Goal: Task Accomplishment & Management: Manage account settings

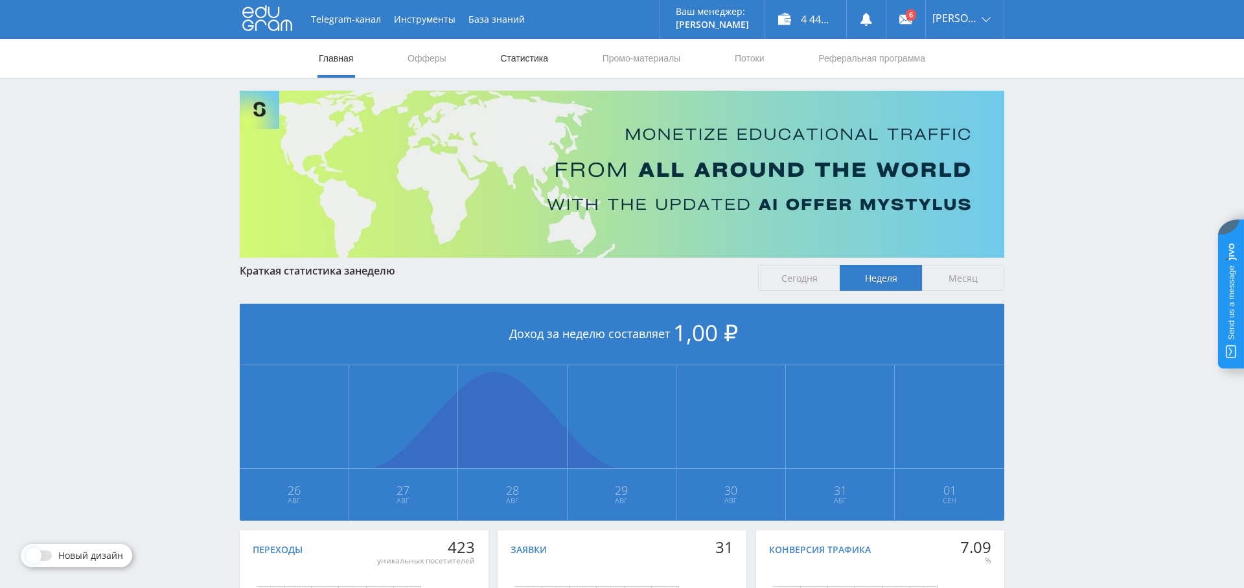
click at [529, 58] on link "Статистика" at bounding box center [524, 58] width 51 height 39
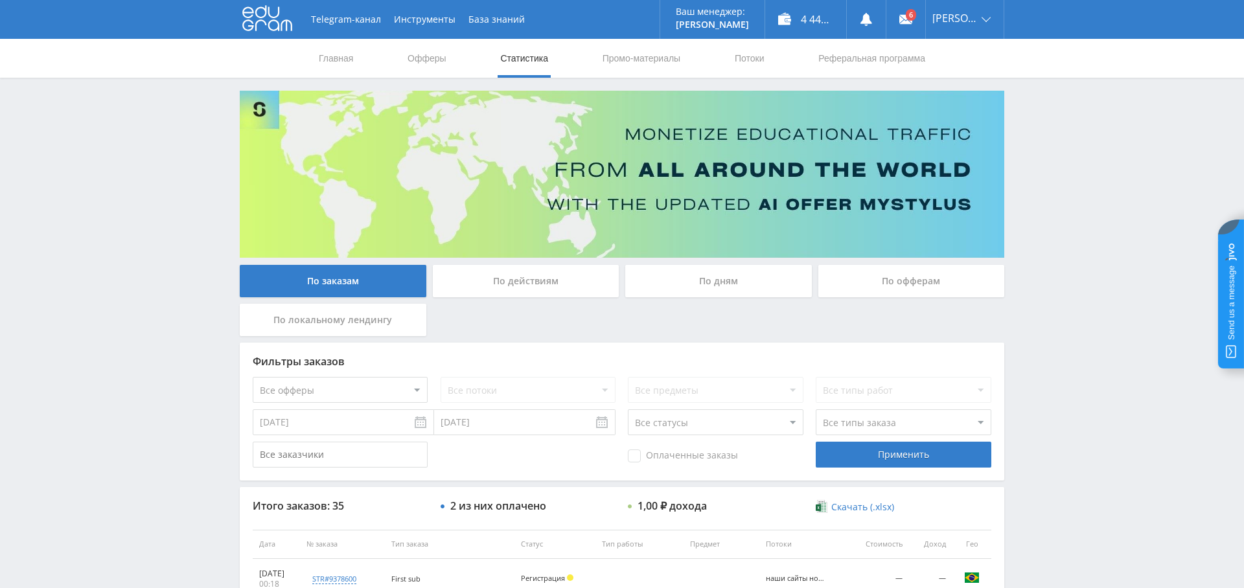
click at [677, 287] on div "По дням" at bounding box center [718, 281] width 187 height 32
click at [0, 0] on input "По дням" at bounding box center [0, 0] width 0 height 0
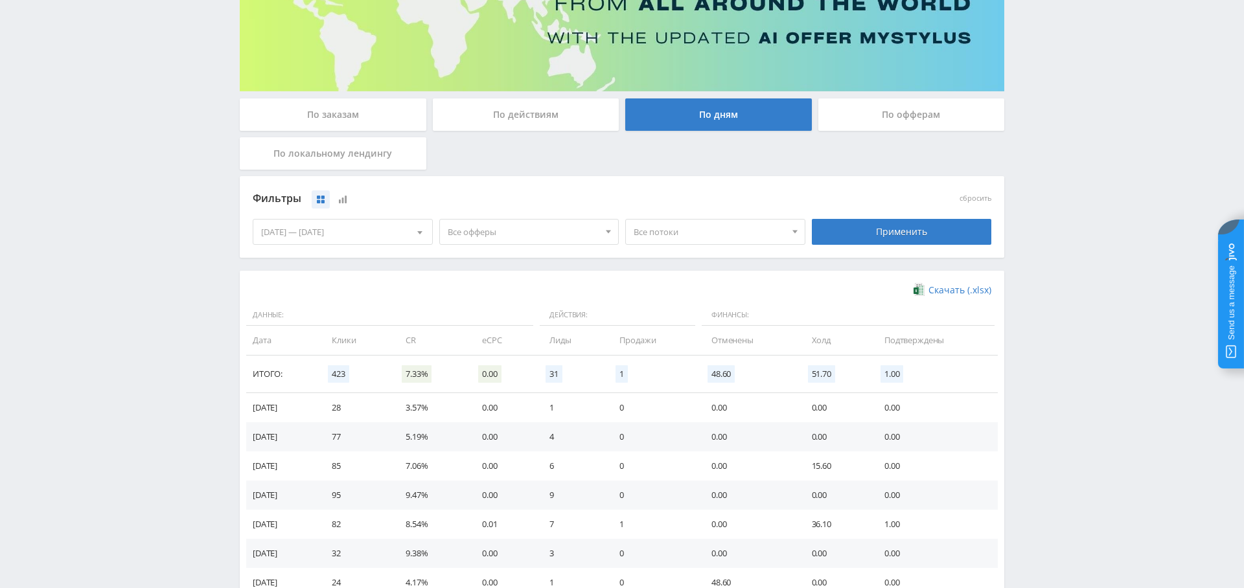
scroll to position [80, 0]
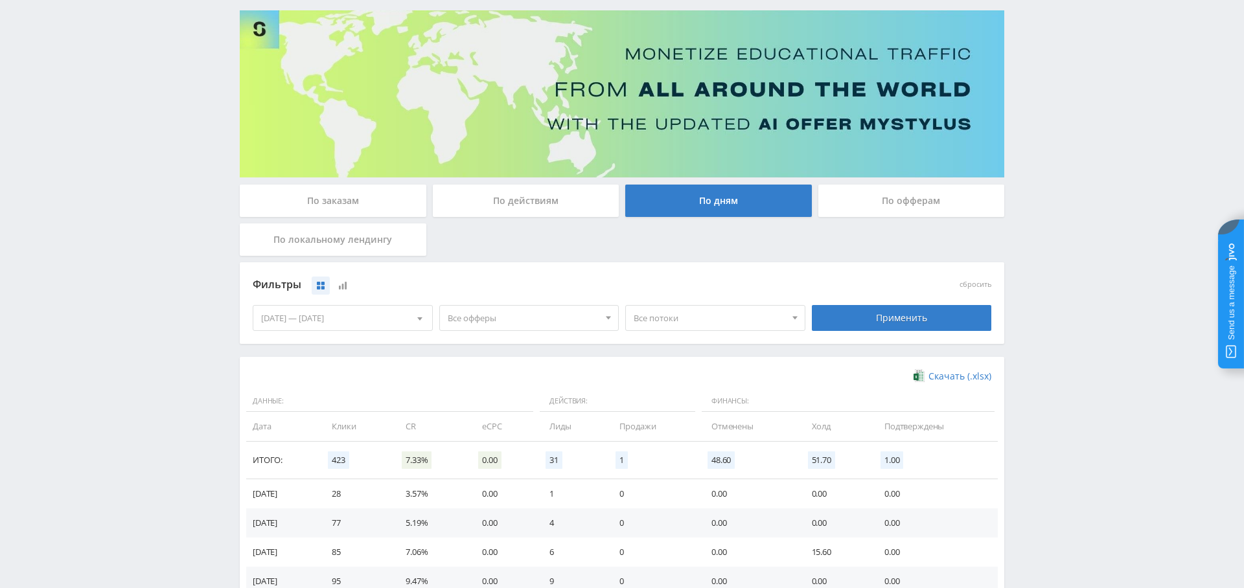
click at [551, 322] on span "Все офферы" at bounding box center [524, 318] width 152 height 25
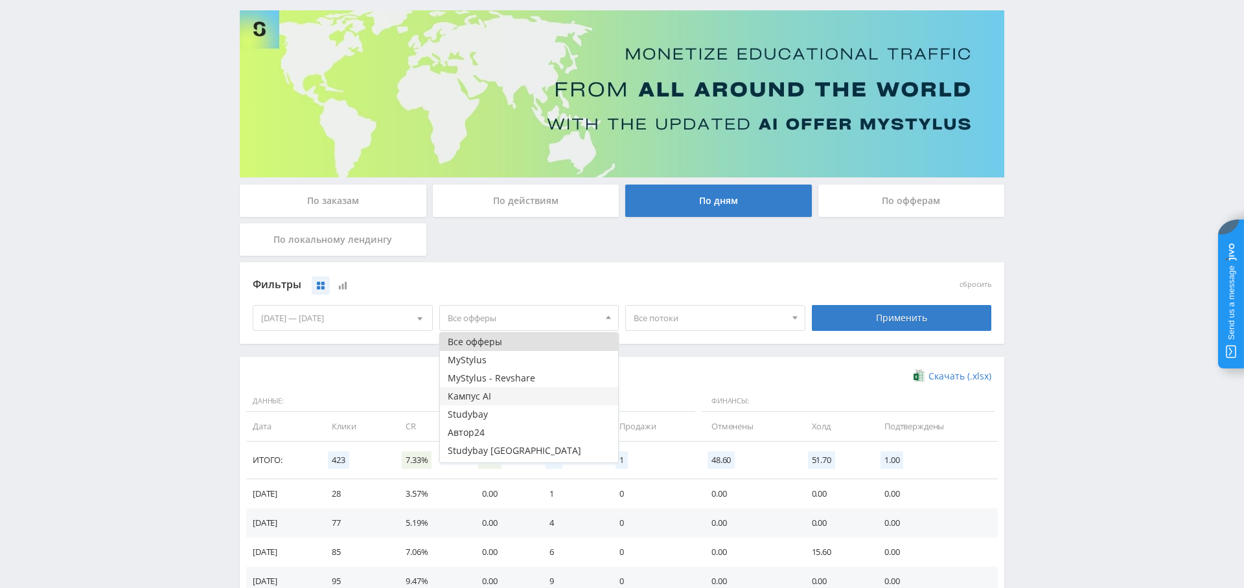
scroll to position [16, 0]
click at [529, 447] on button "Study AI (RevShare)" at bounding box center [529, 454] width 179 height 18
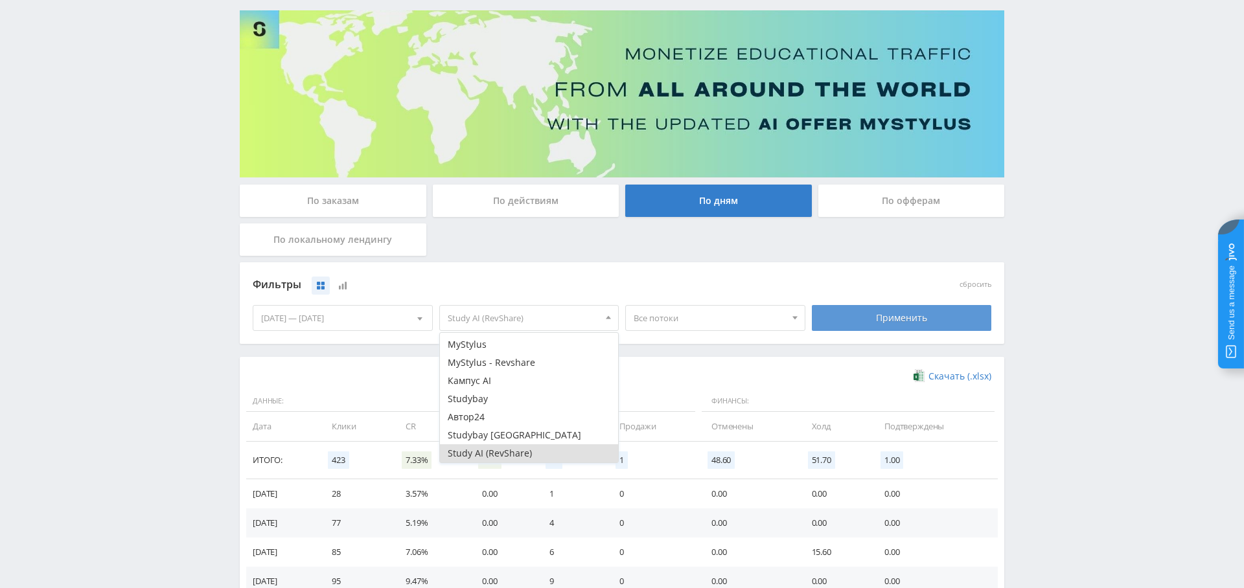
click at [847, 323] on div "Применить" at bounding box center [902, 318] width 180 height 26
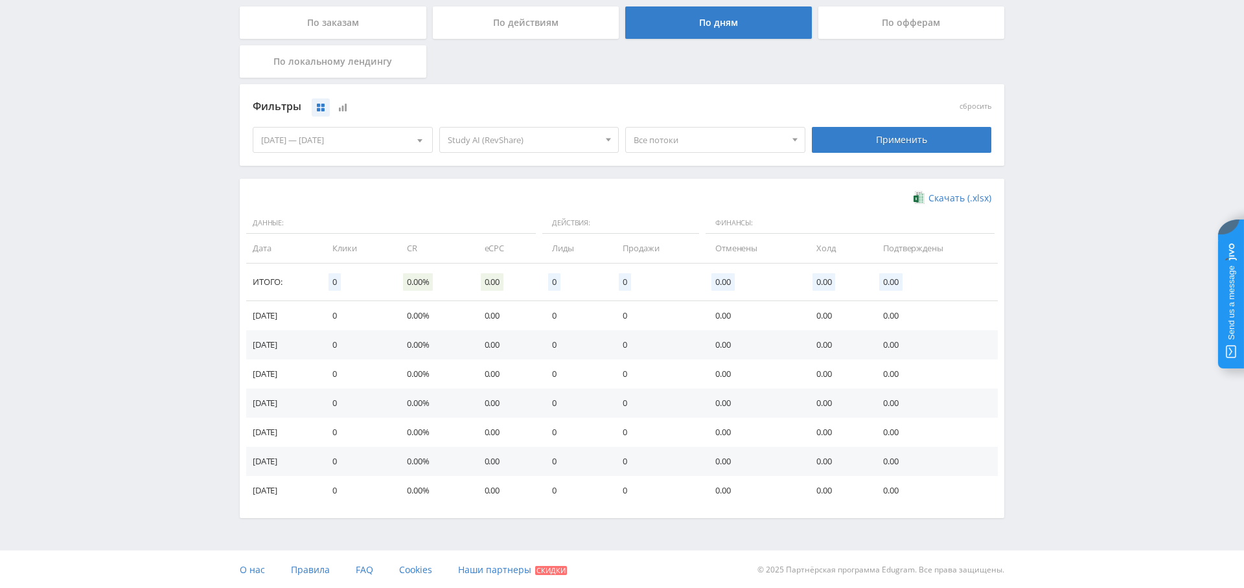
scroll to position [0, 0]
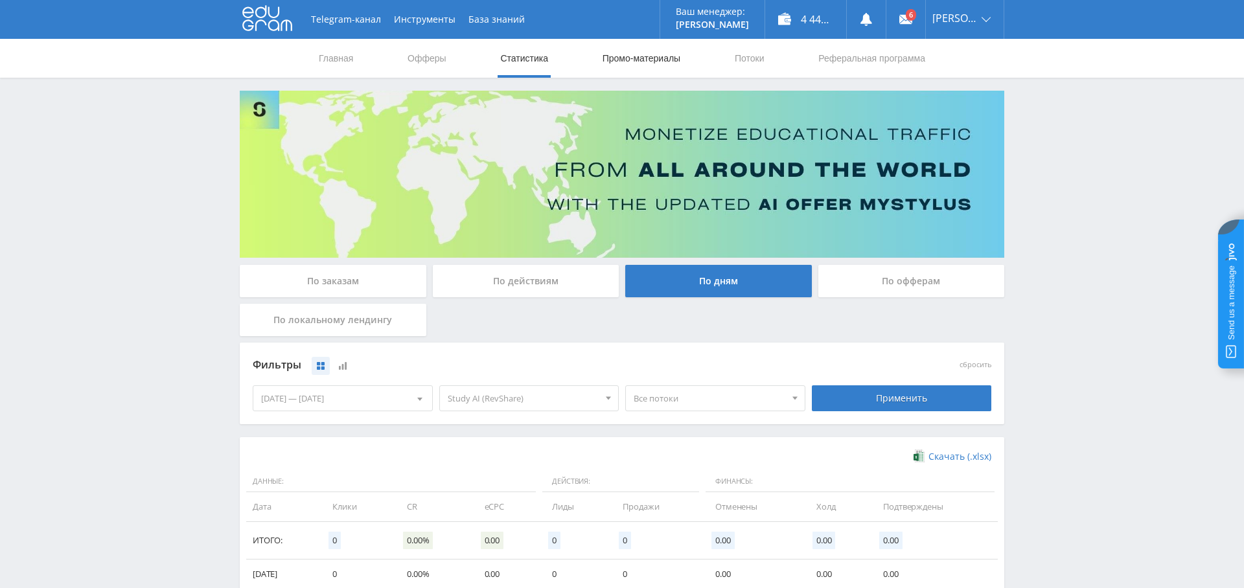
click at [646, 59] on link "Промо-материалы" at bounding box center [641, 58] width 80 height 39
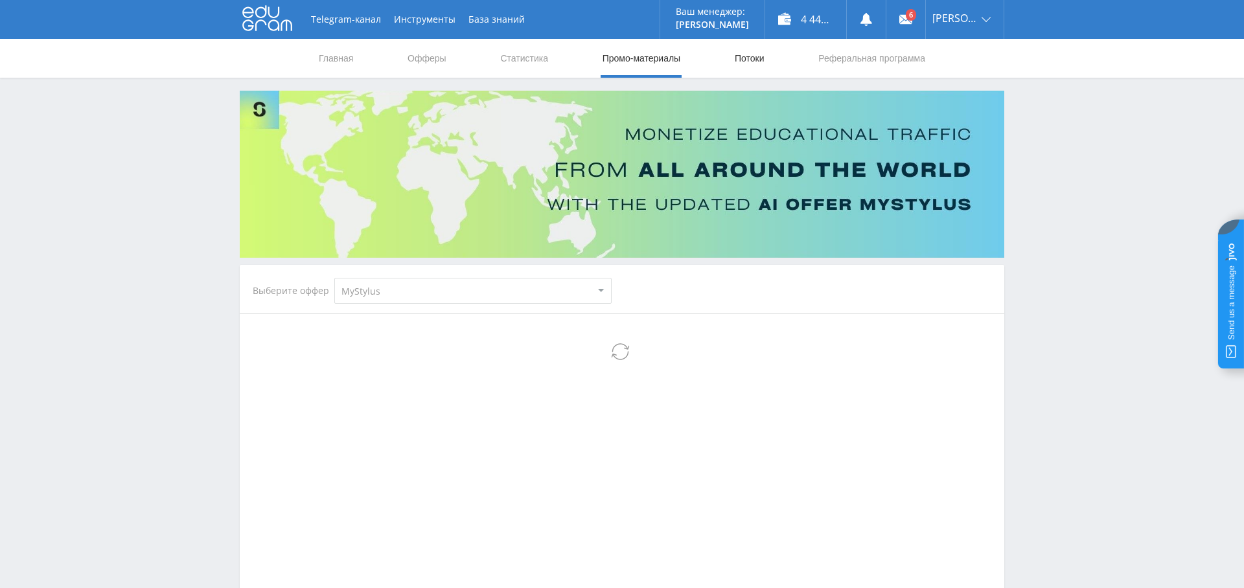
click at [758, 51] on link "Потоки" at bounding box center [750, 58] width 32 height 39
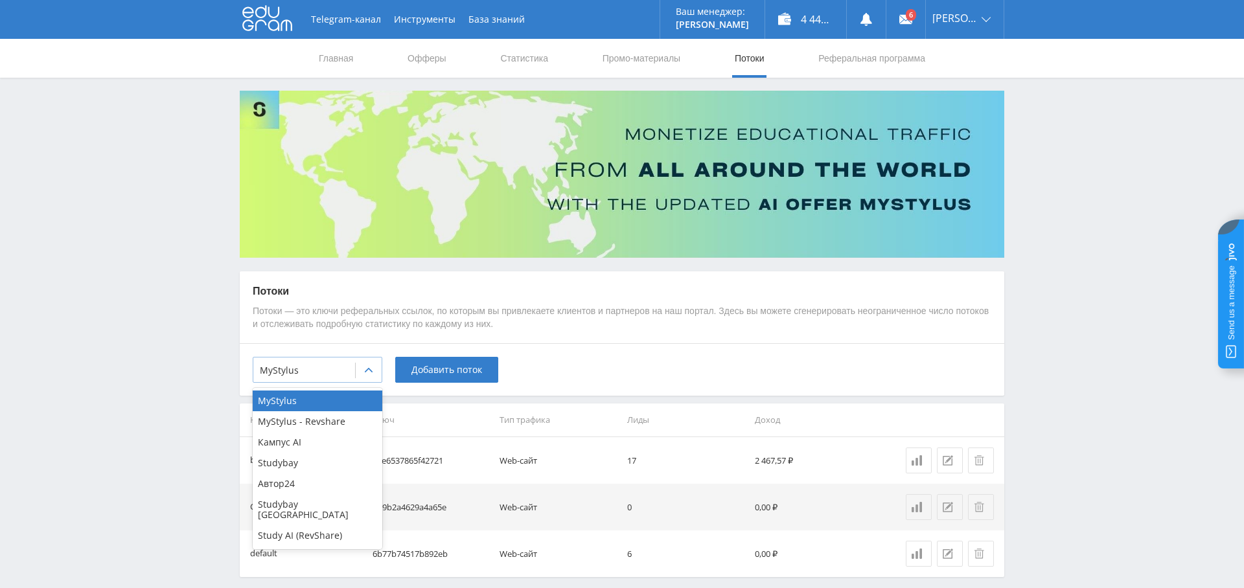
click at [317, 373] on div at bounding box center [304, 370] width 89 height 13
click at [326, 527] on div "Study AI (RevShare)" at bounding box center [318, 536] width 130 height 21
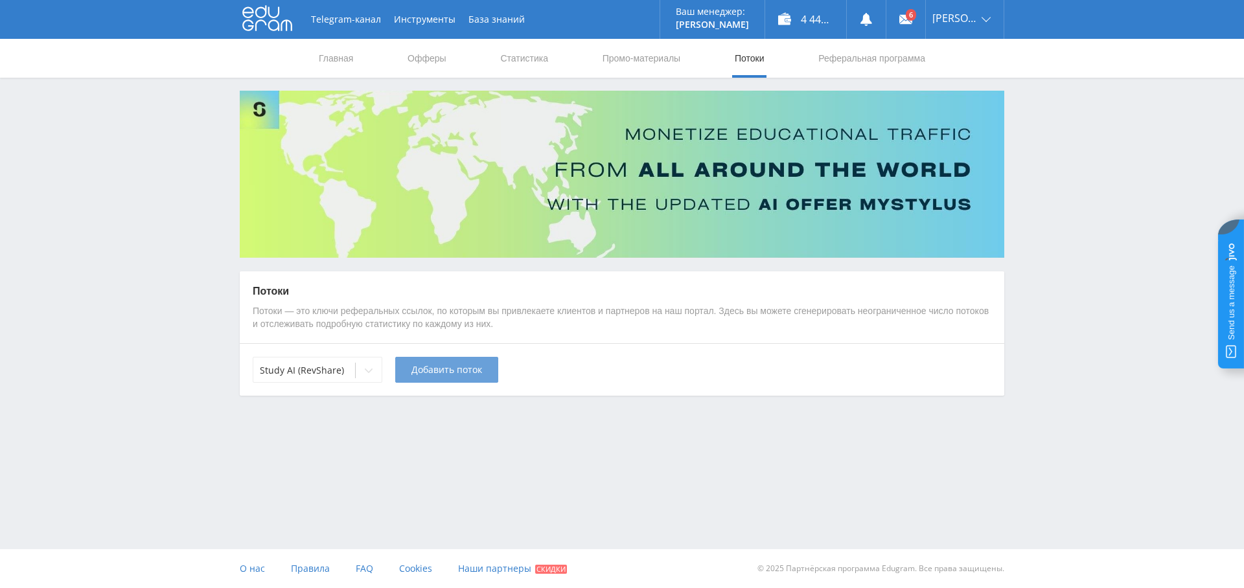
click at [437, 376] on button "Добавить поток" at bounding box center [446, 370] width 103 height 26
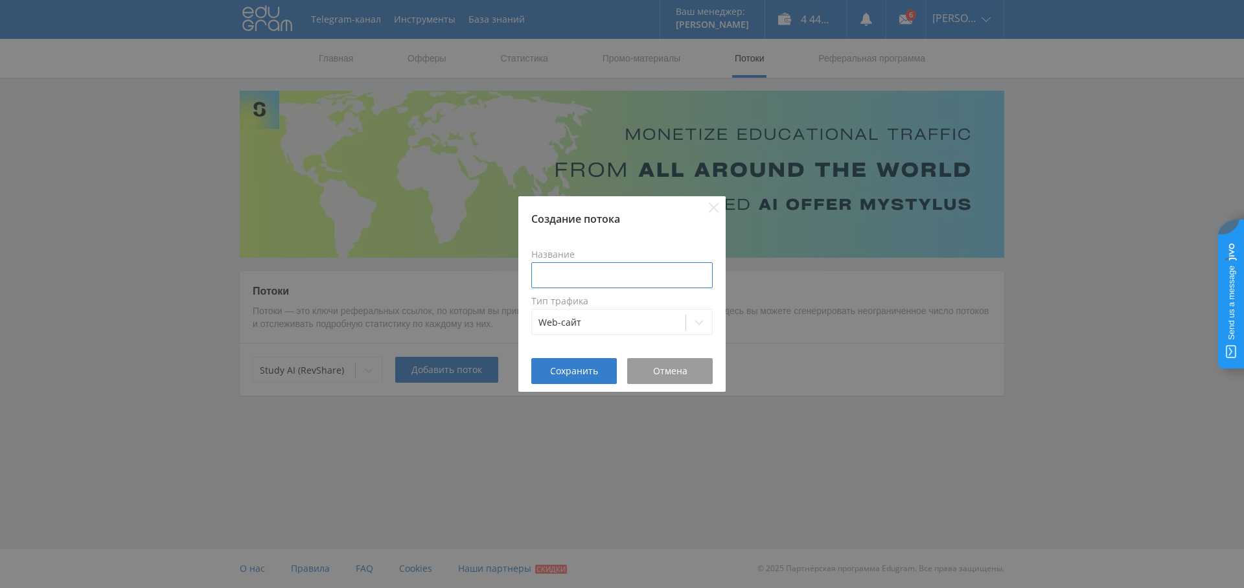
click at [573, 272] on input at bounding box center [621, 275] width 181 height 26
type input "С"
click at [679, 369] on span "Отмена" at bounding box center [670, 371] width 34 height 10
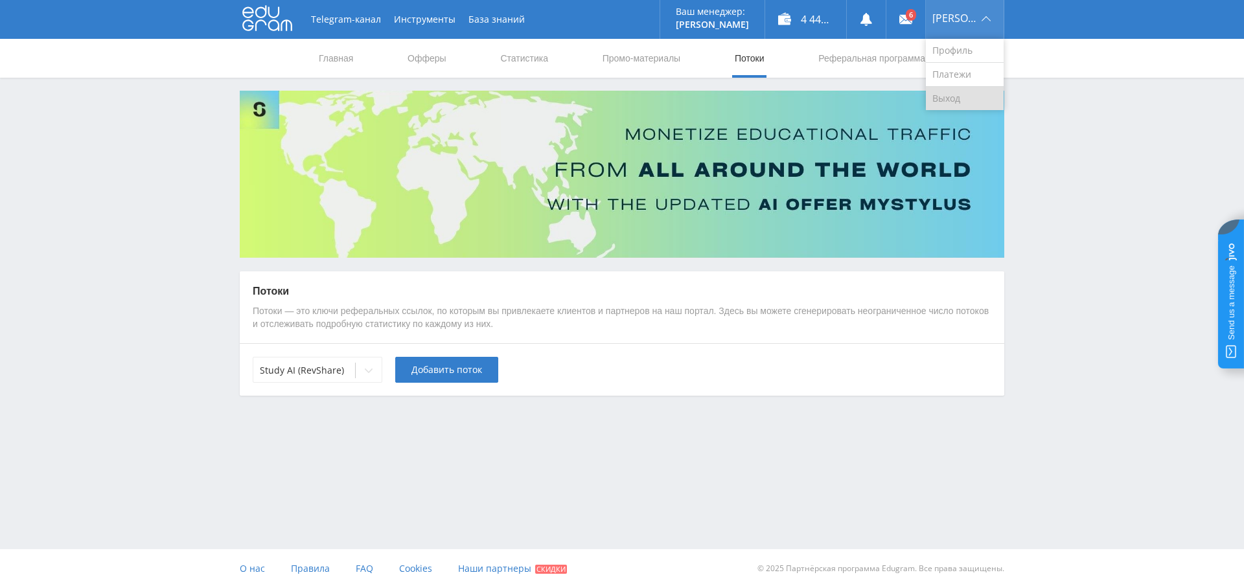
click at [955, 100] on link "Выход" at bounding box center [965, 98] width 78 height 23
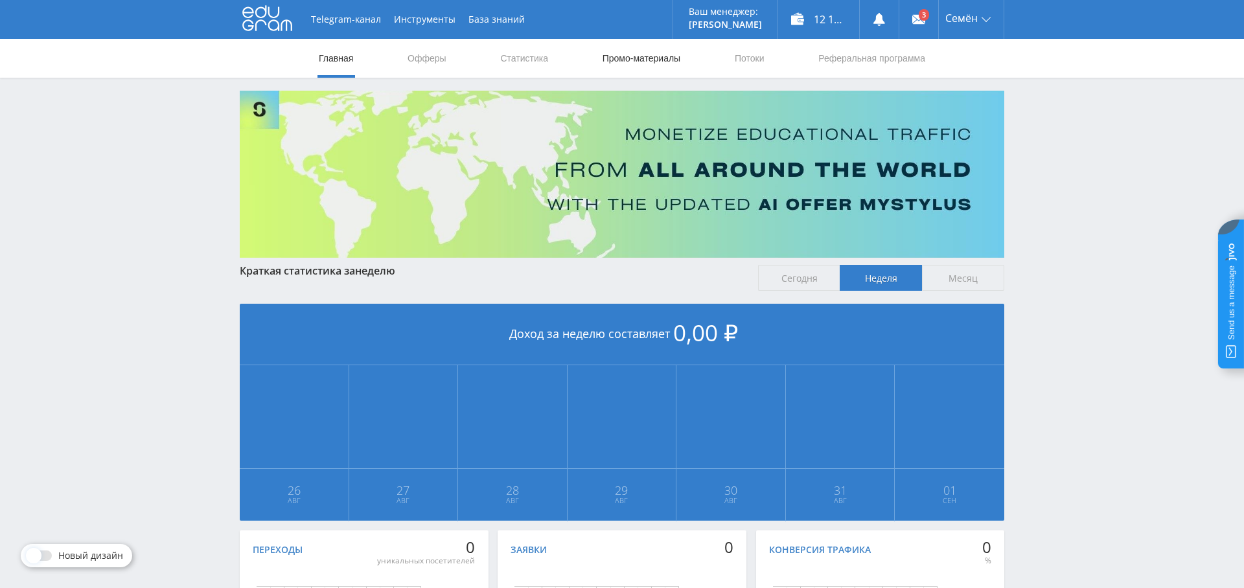
click at [652, 52] on link "Промо-материалы" at bounding box center [641, 58] width 80 height 39
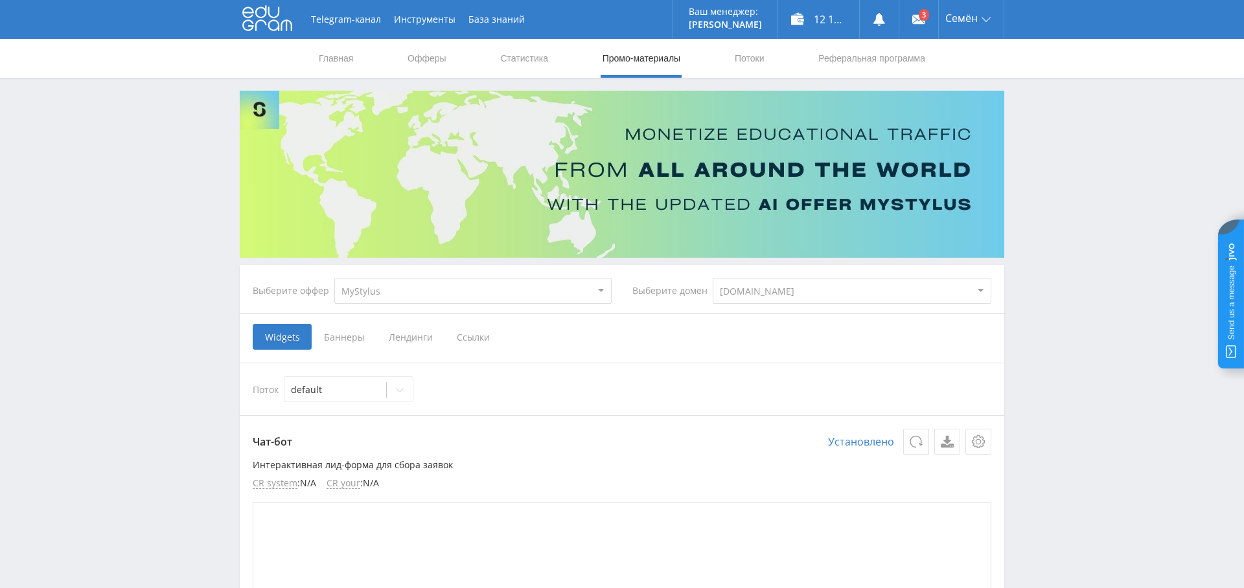
click at [526, 295] on select "MyStylus MyStylus - Revshare Кампус AI Studybay Автор24 Studybay [GEOGRAPHIC_DA…" at bounding box center [472, 291] width 277 height 26
select select "376"
click at [334, 278] on select "MyStylus MyStylus - Revshare Кампус AI Studybay Автор24 Studybay Brazil Studyba…" at bounding box center [472, 291] width 277 height 26
select select "376"
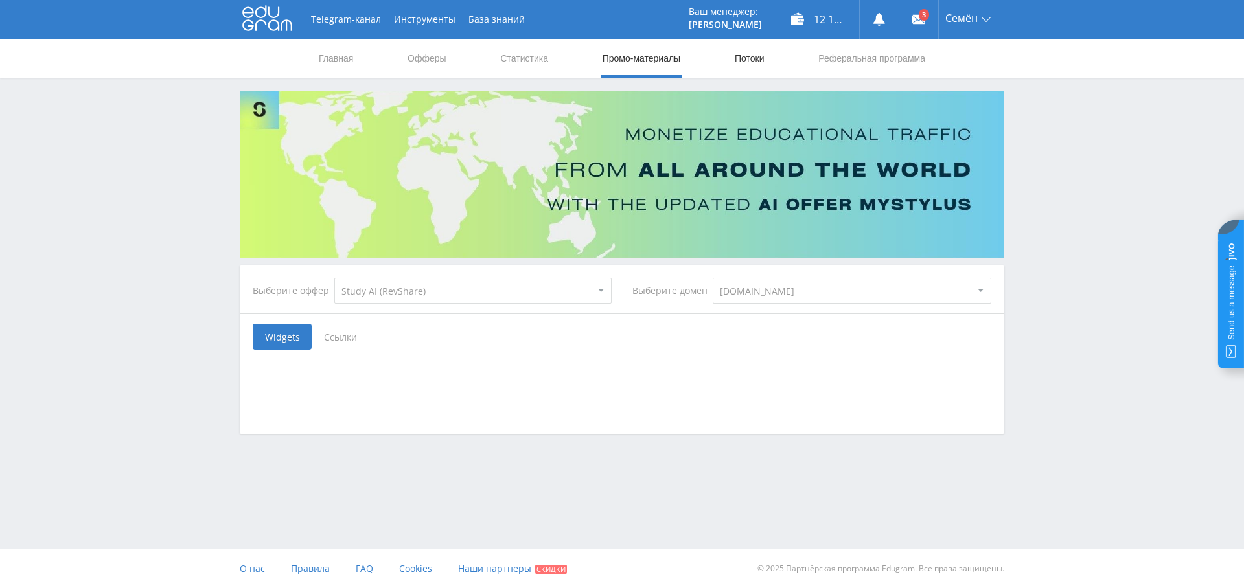
click at [750, 64] on link "Потоки" at bounding box center [750, 58] width 32 height 39
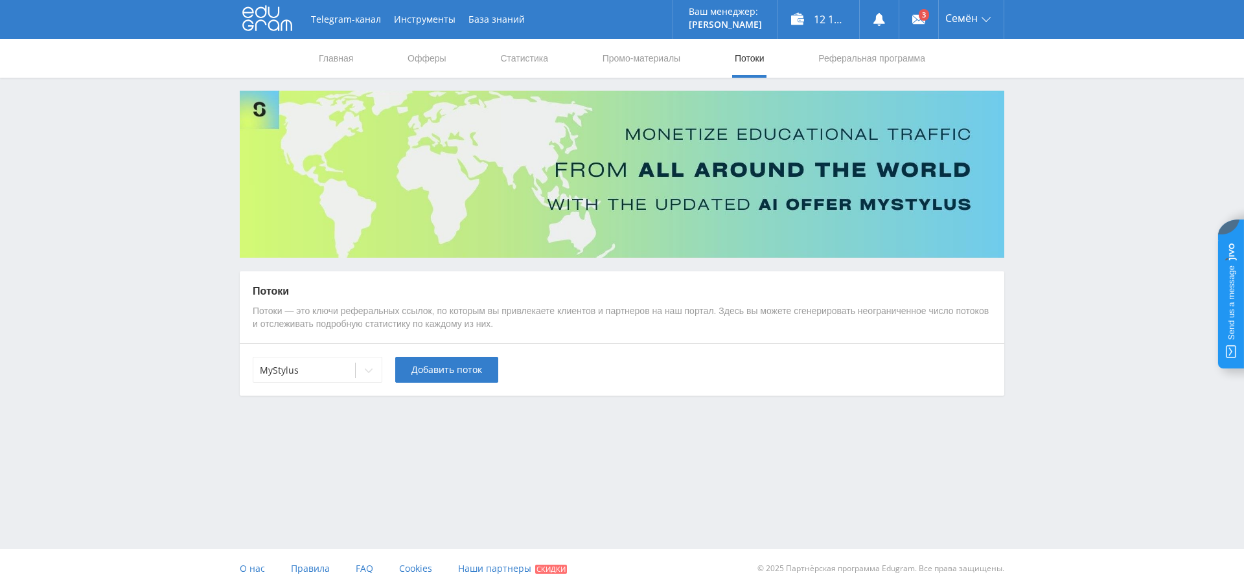
click at [323, 384] on div "MyStylus Добавить поток" at bounding box center [622, 369] width 765 height 52
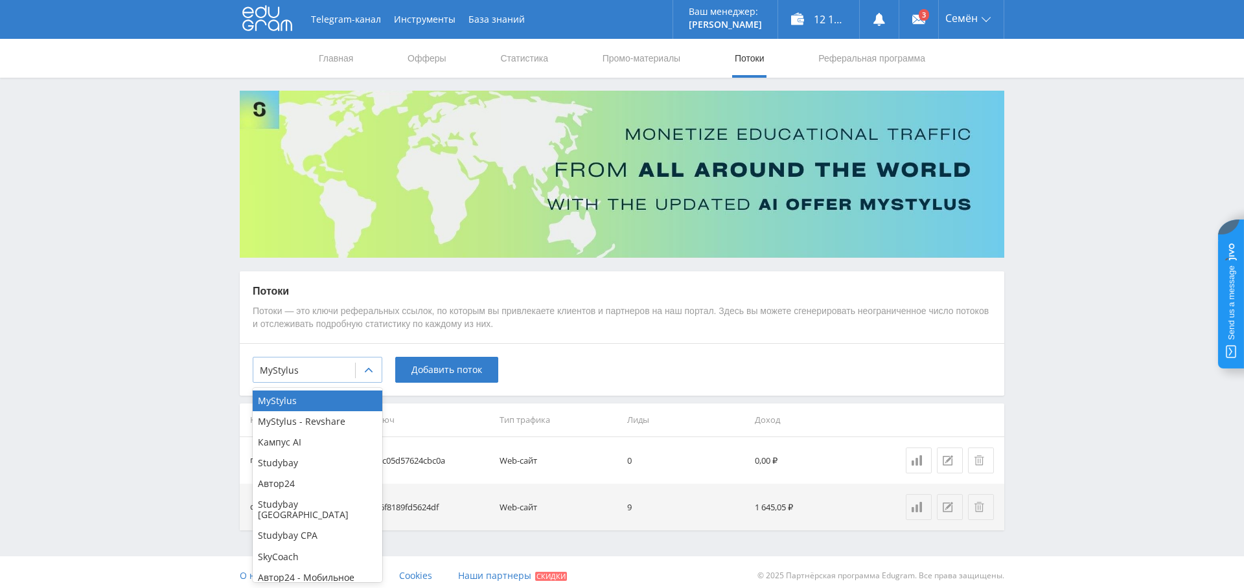
click at [326, 359] on div "MyStylus" at bounding box center [318, 370] width 130 height 26
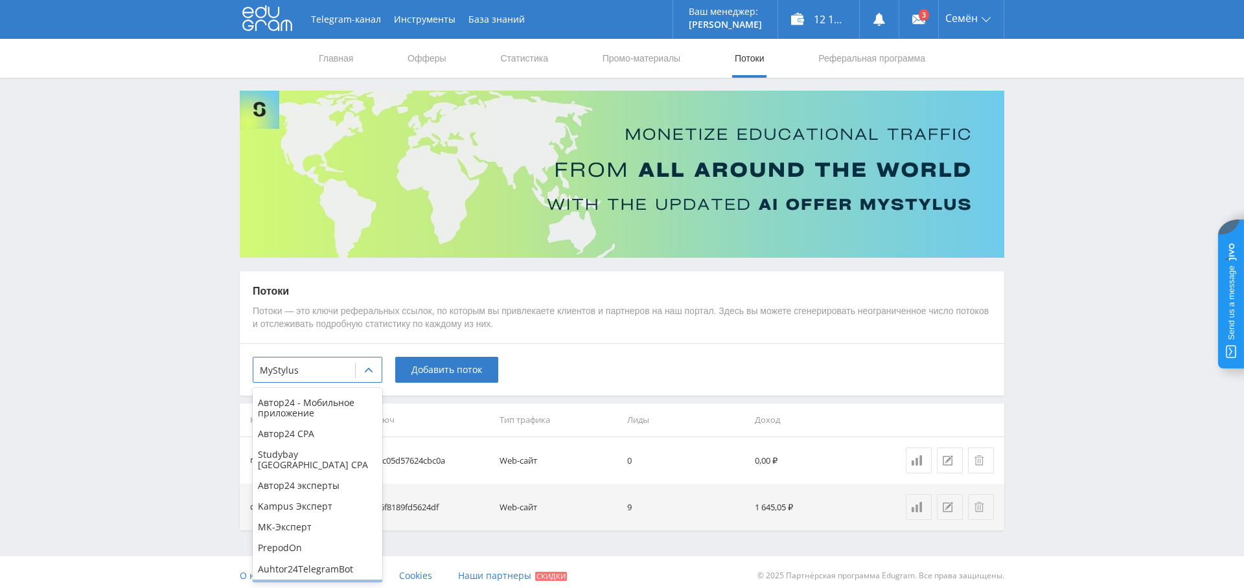
click at [329, 580] on div "Study AI (RevShare)" at bounding box center [318, 590] width 130 height 21
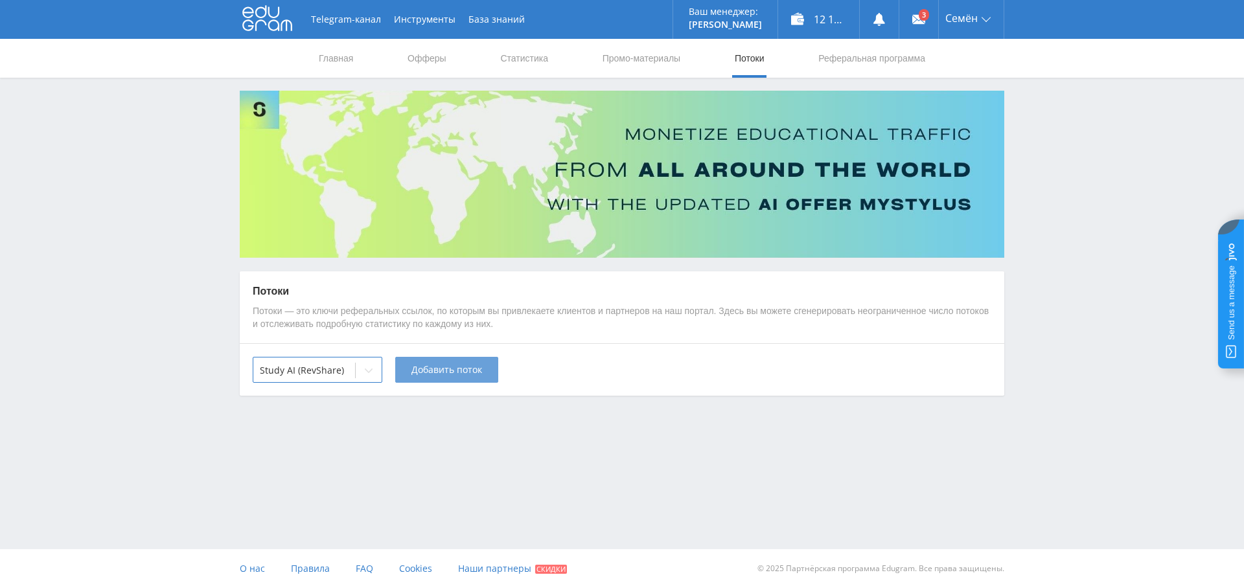
click at [446, 369] on span "Добавить поток" at bounding box center [446, 370] width 71 height 10
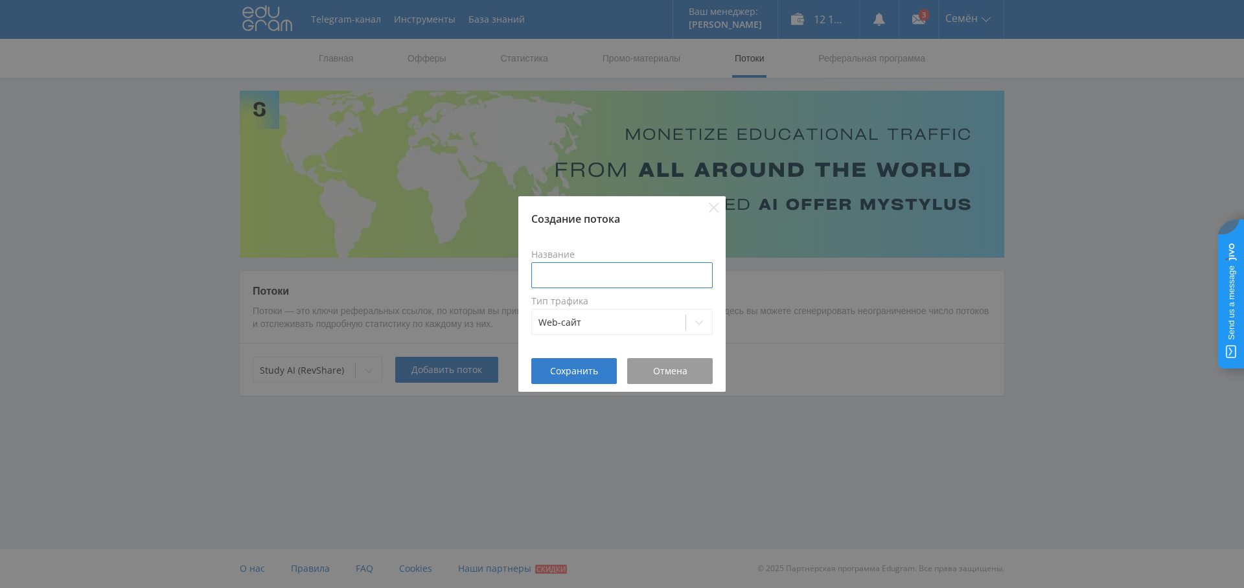
click at [559, 271] on input at bounding box center [621, 275] width 181 height 26
type input "Справочник А24"
click at [586, 379] on button "Сохранить" at bounding box center [574, 371] width 86 height 26
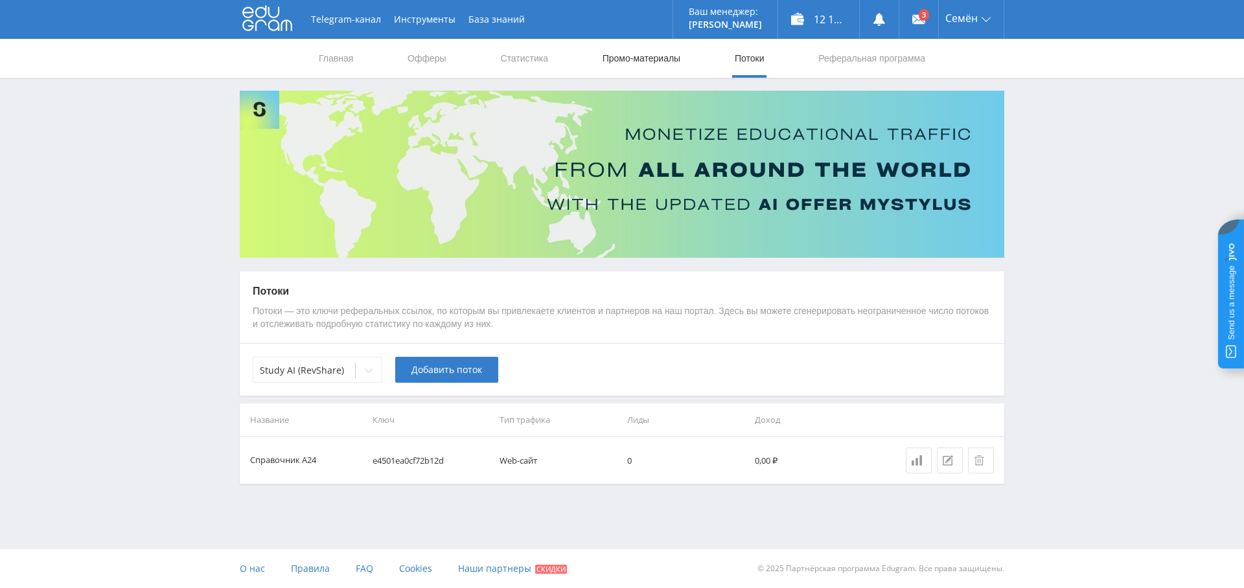
click at [637, 66] on link "Промо-материалы" at bounding box center [641, 58] width 80 height 39
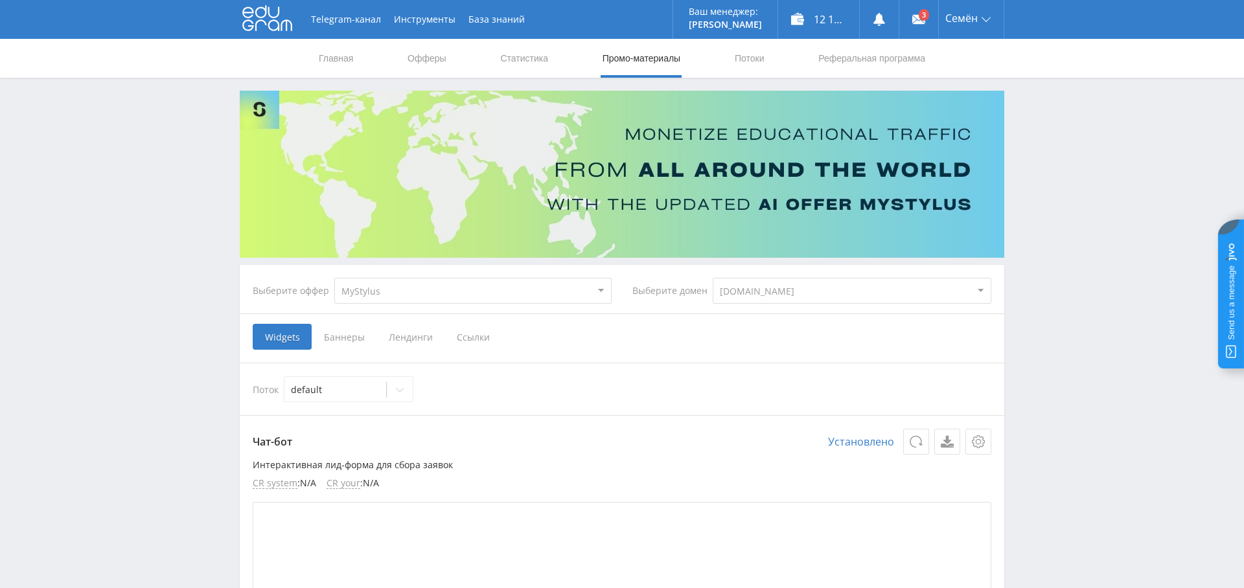
click at [413, 294] on select "MyStylus MyStylus - Revshare Кампус AI Studybay Автор24 Studybay Brazil Studyba…" at bounding box center [472, 291] width 277 height 26
select select "376"
click at [334, 278] on select "MyStylus MyStylus - Revshare Кампус AI Studybay Автор24 Studybay Brazil Studyba…" at bounding box center [472, 291] width 277 height 26
select select "376"
click at [425, 295] on select "MyStylus MyStylus - Revshare Кампус AI Studybay Автор24 Studybay Brazil Studyba…" at bounding box center [472, 291] width 277 height 26
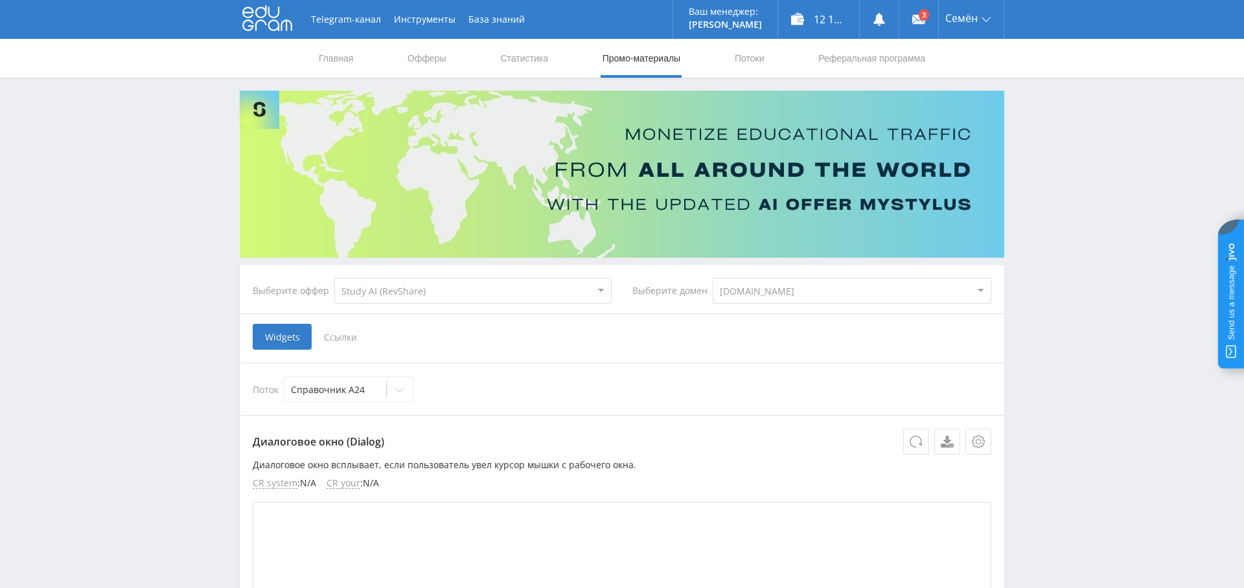
click at [336, 332] on span "Ссылки" at bounding box center [341, 337] width 58 height 26
click at [0, 0] on input "Ссылки" at bounding box center [0, 0] width 0 height 0
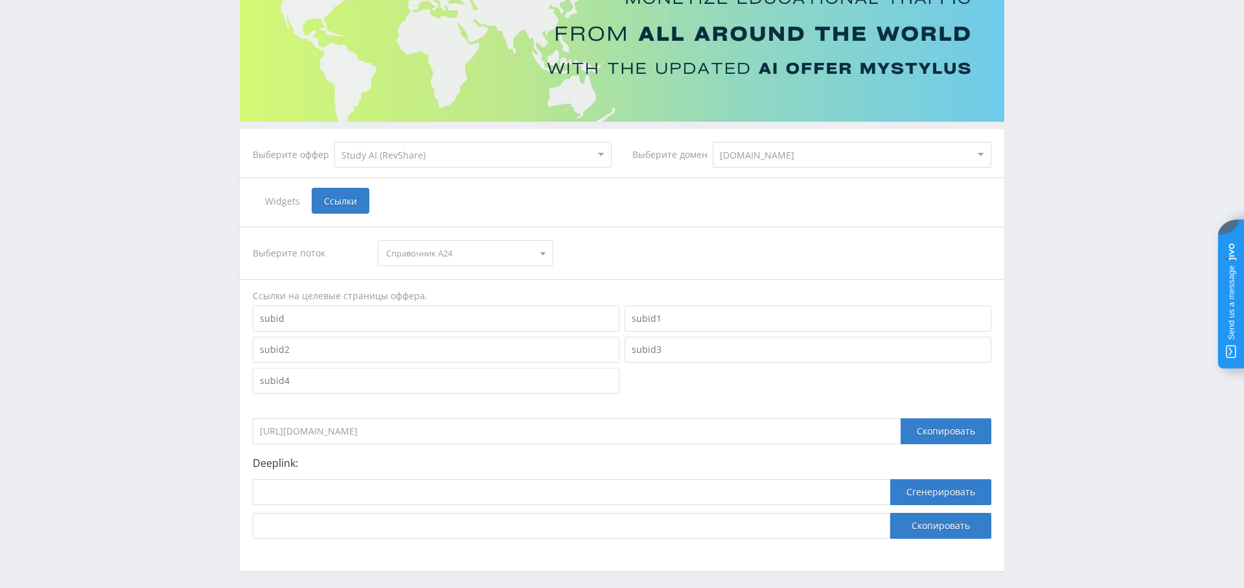
scroll to position [189, 0]
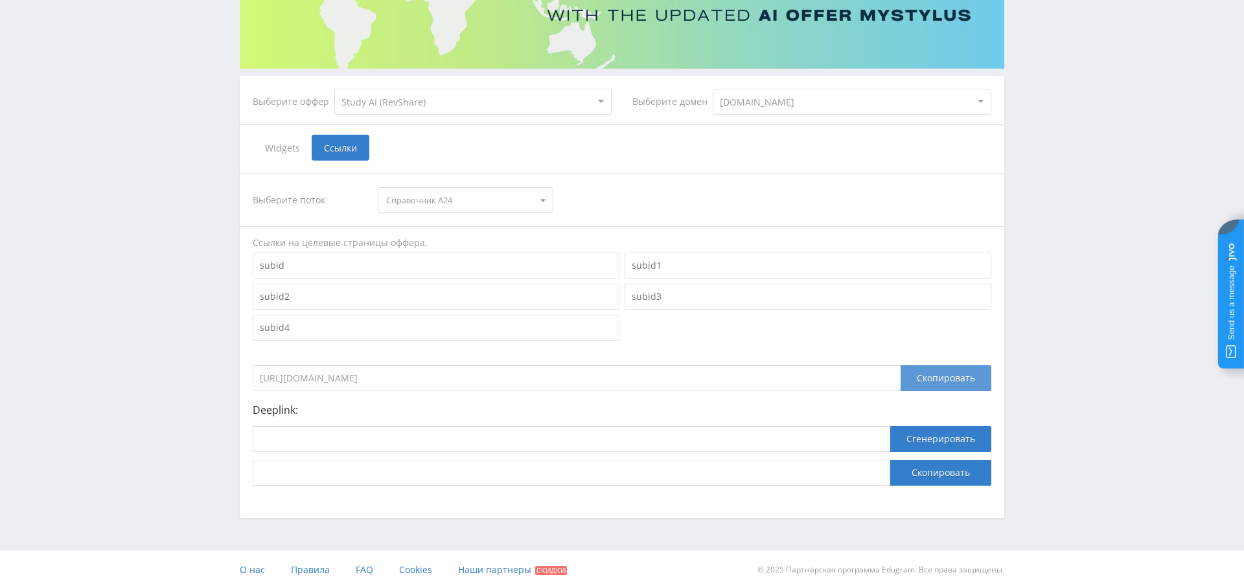
click at [968, 377] on div "Скопировать" at bounding box center [946, 378] width 91 height 26
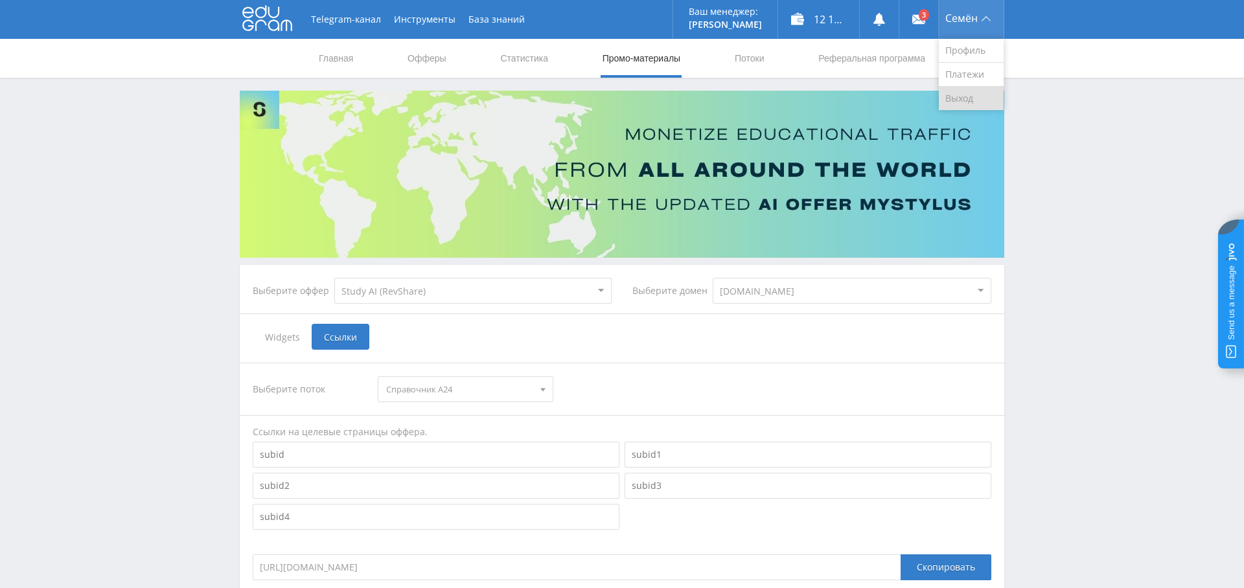
click at [955, 104] on link "Выход" at bounding box center [971, 98] width 65 height 23
